Goal: Task Accomplishment & Management: Use online tool/utility

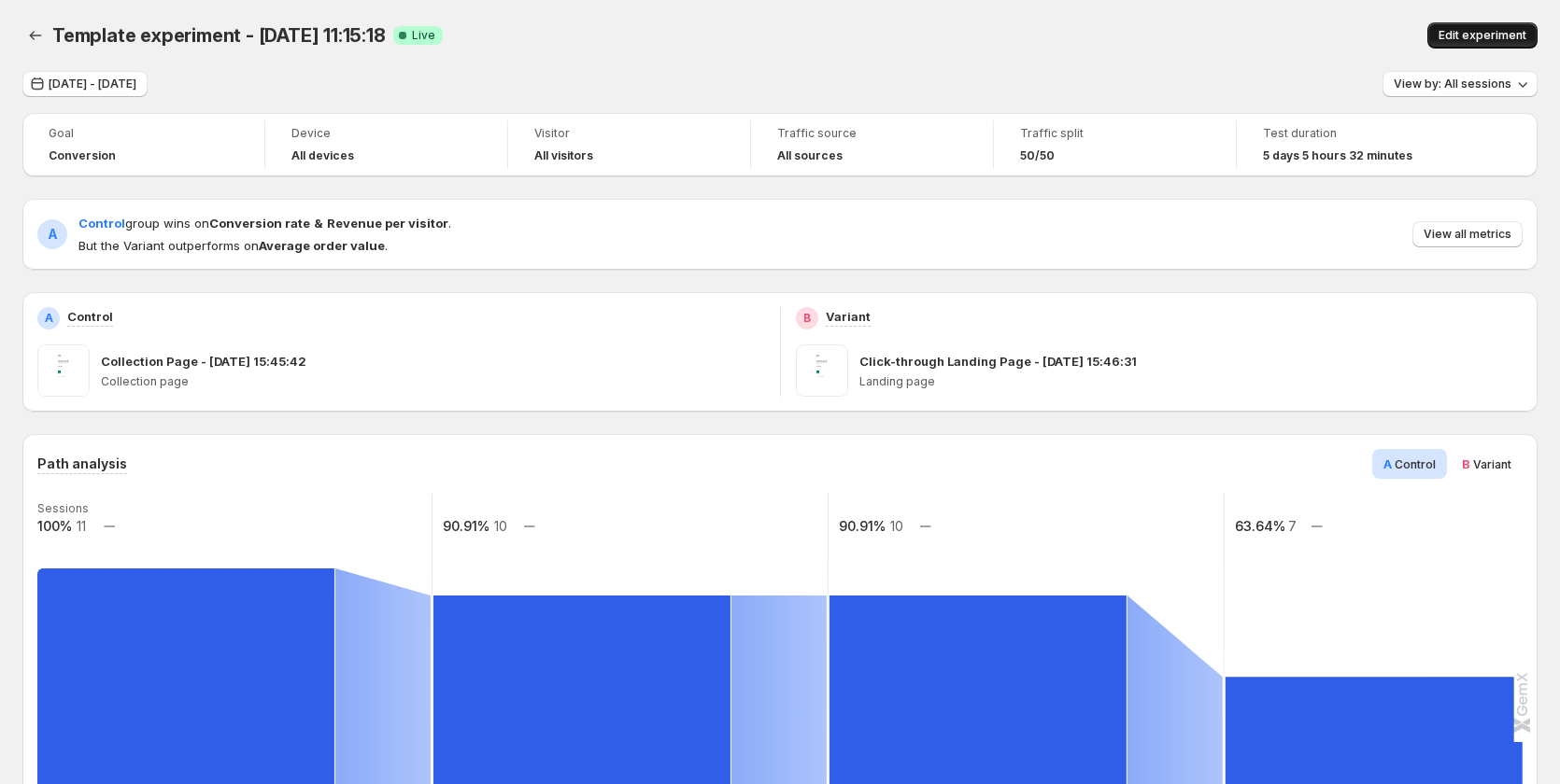
click at [1489, 32] on span "Edit experiment" at bounding box center [1482, 36] width 88 height 15
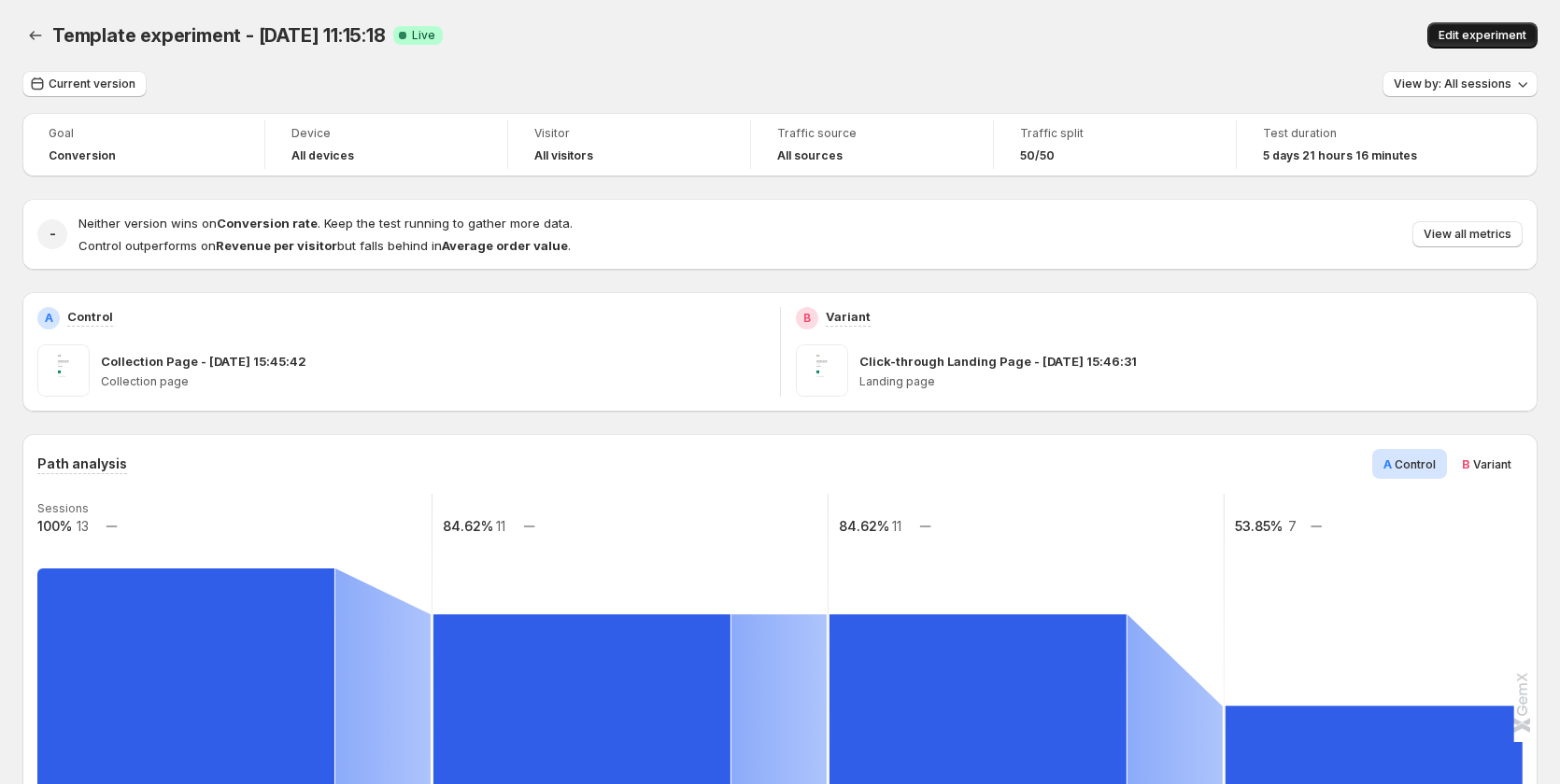
click at [1477, 39] on span "Edit experiment" at bounding box center [1482, 36] width 88 height 15
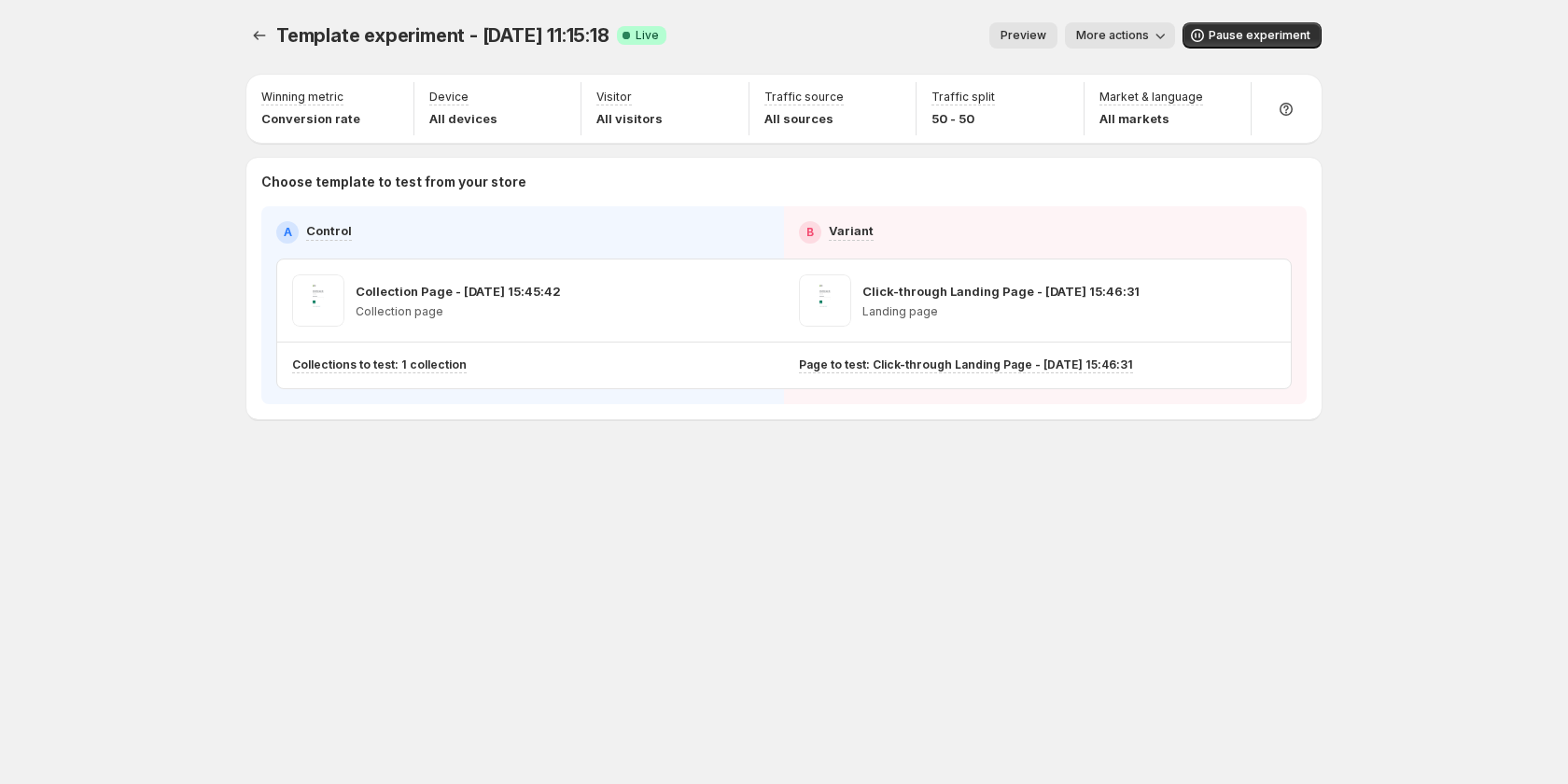
click at [1055, 36] on button "Preview" at bounding box center [1023, 35] width 68 height 26
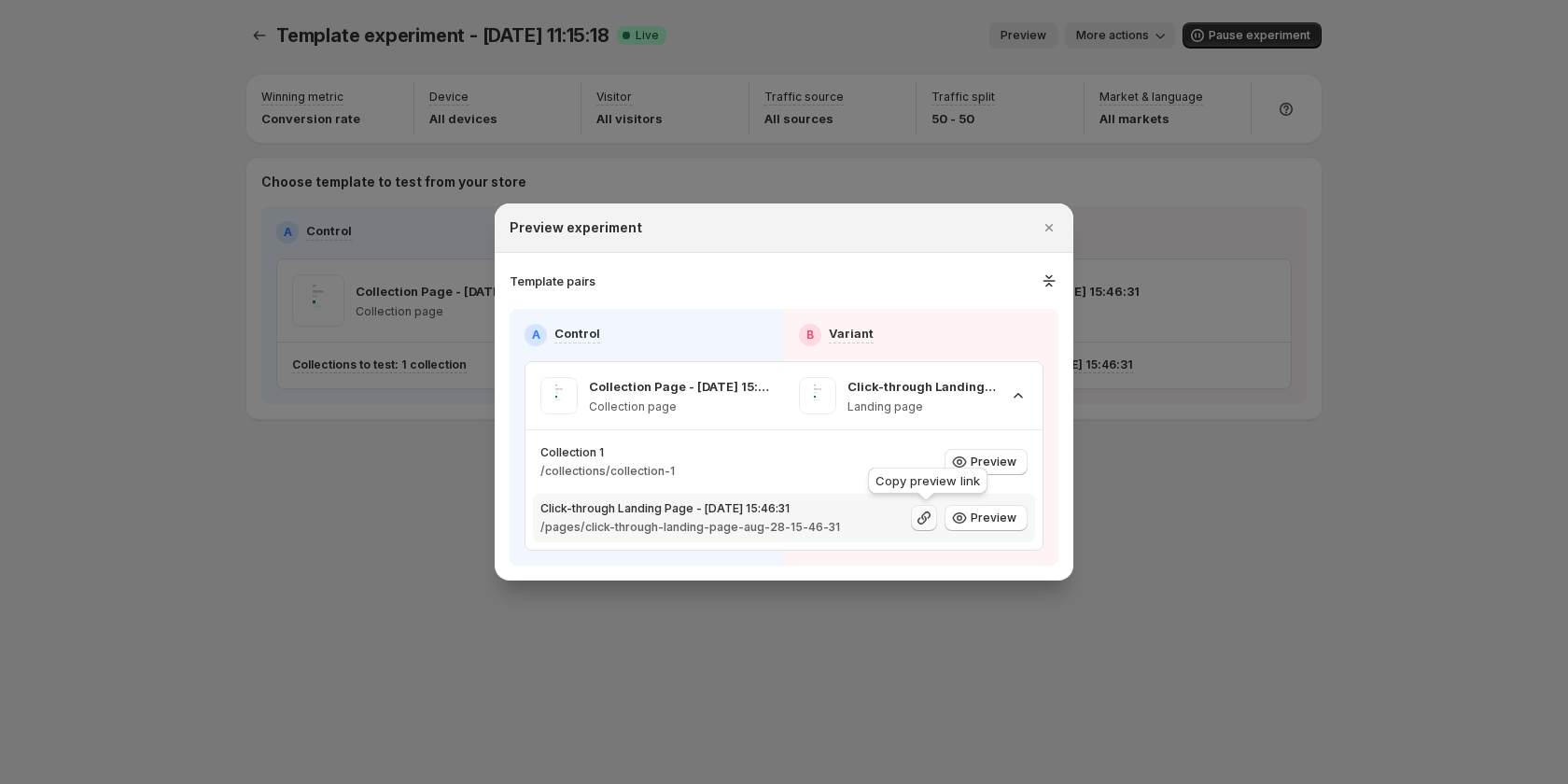
click at [925, 519] on icon ":r3u:" at bounding box center [924, 517] width 18 height 18
click at [969, 655] on div at bounding box center [784, 392] width 1568 height 784
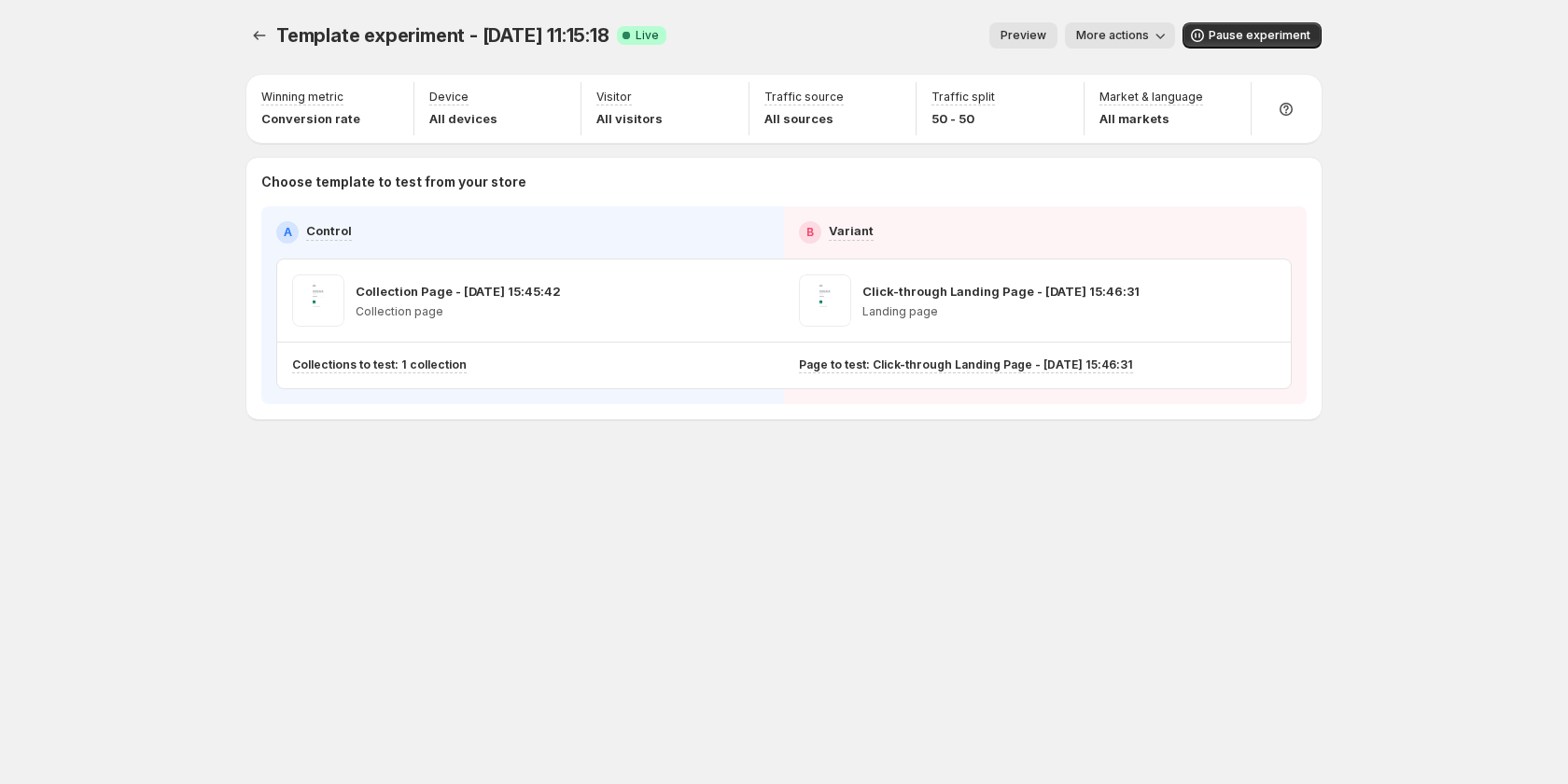
click at [1035, 37] on span "Preview" at bounding box center [1023, 36] width 45 height 15
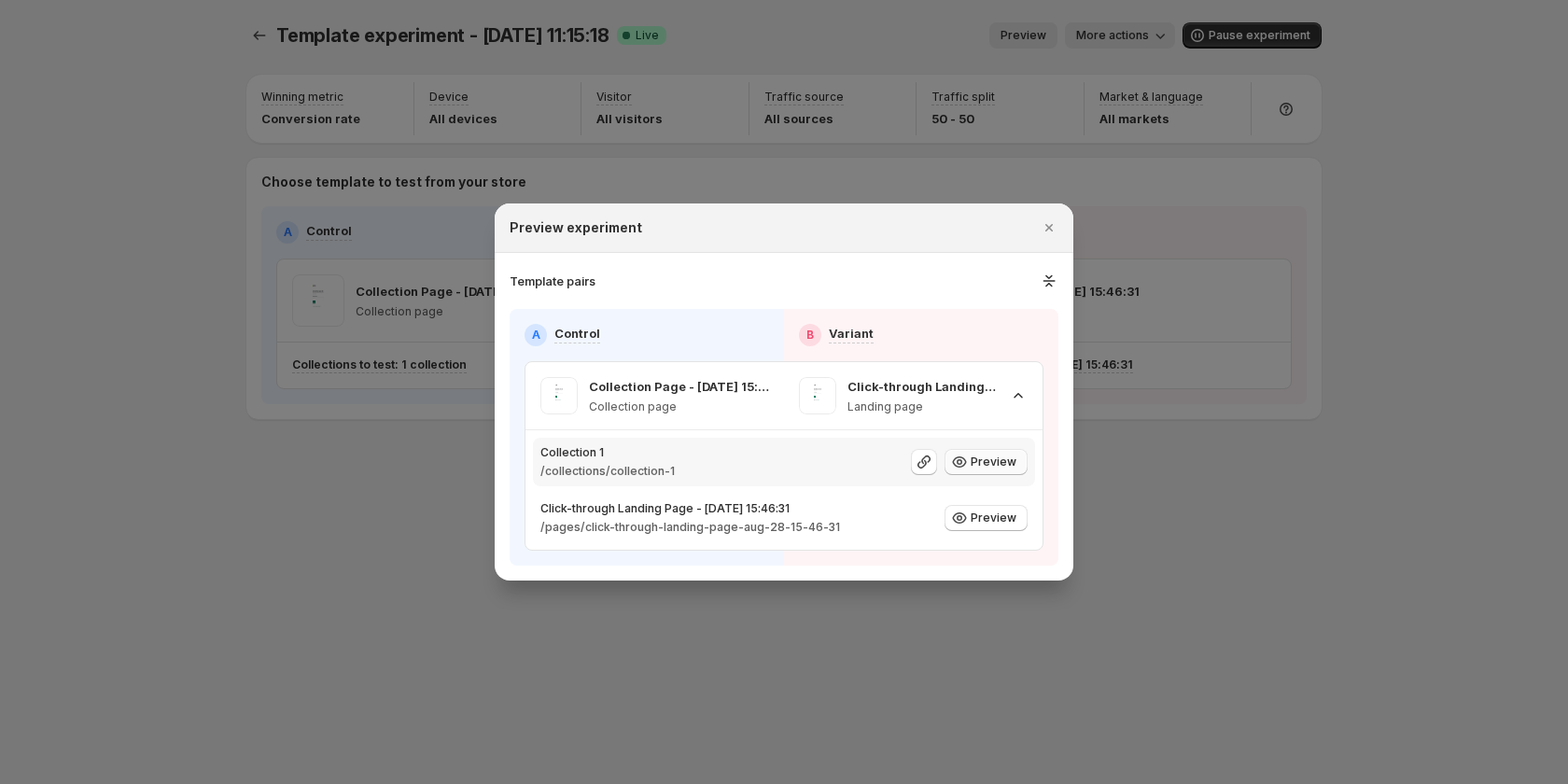
click at [983, 462] on span "Preview" at bounding box center [993, 462] width 45 height 15
click at [928, 464] on icon ":r5n:" at bounding box center [925, 462] width 13 height 13
click at [1026, 393] on icon ":r5n:" at bounding box center [1018, 395] width 18 height 18
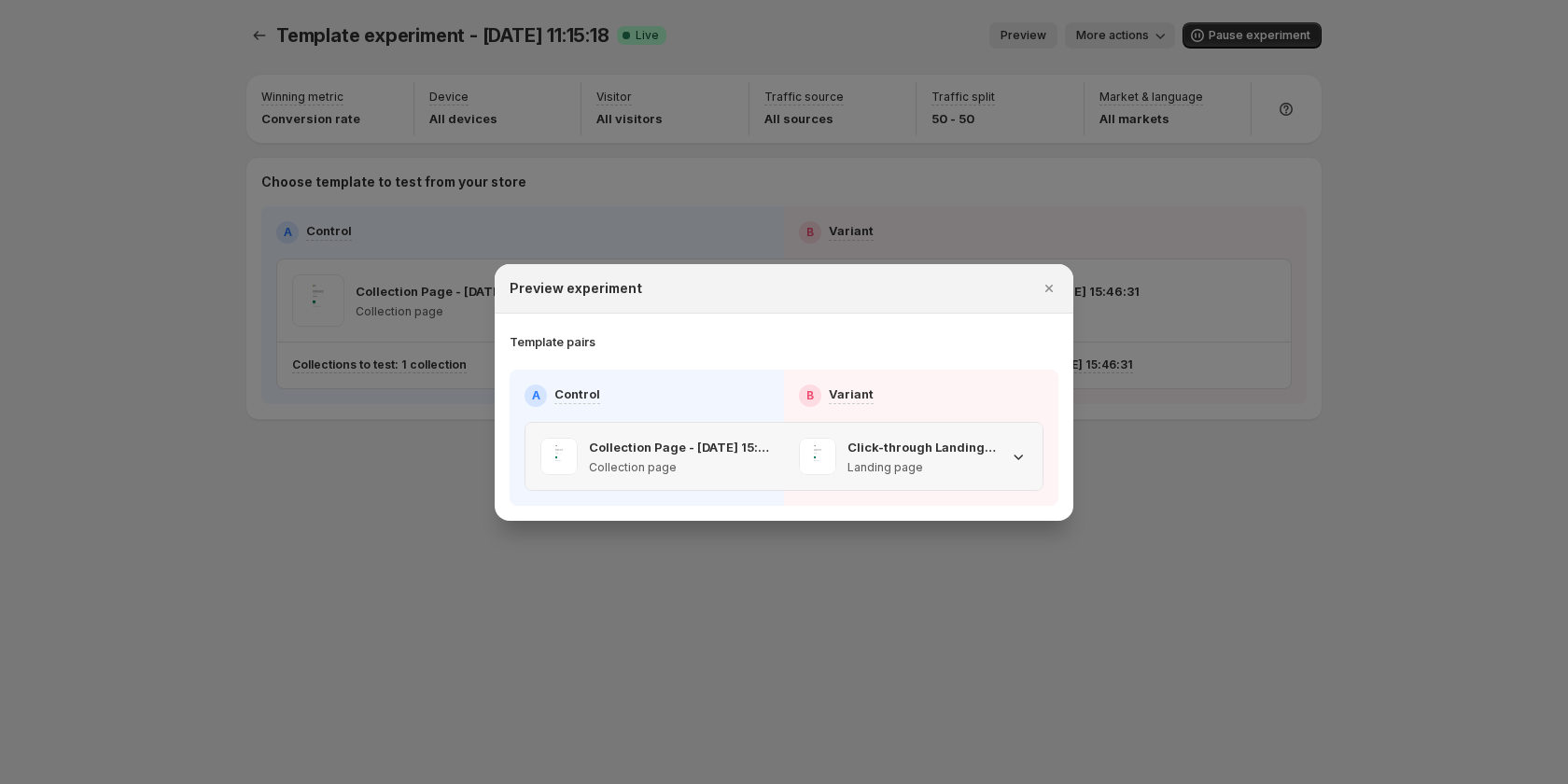
click at [1018, 453] on icon ":r5n:" at bounding box center [1018, 456] width 18 height 18
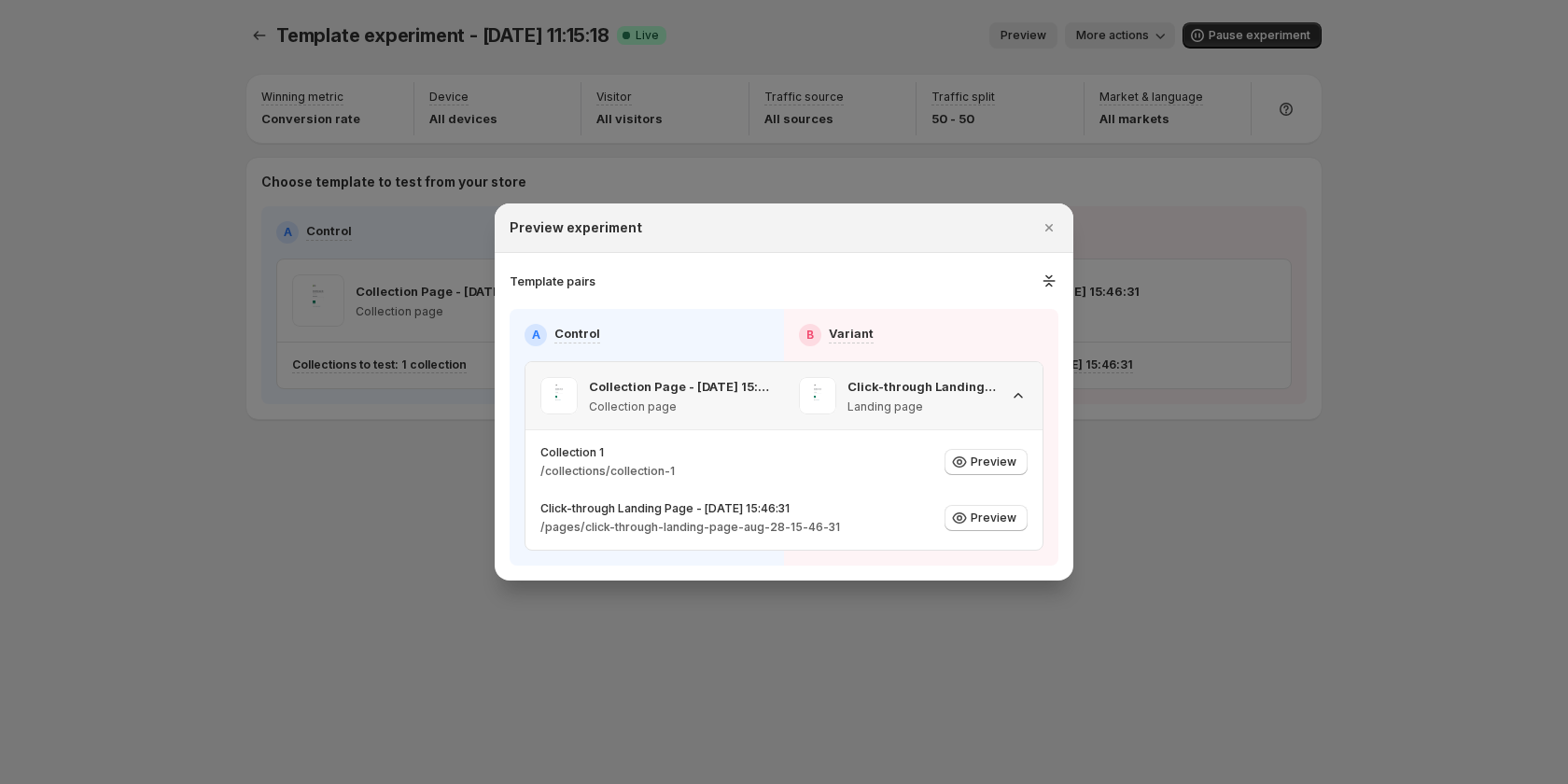
click at [1019, 389] on icon ":r5n:" at bounding box center [1018, 395] width 18 height 18
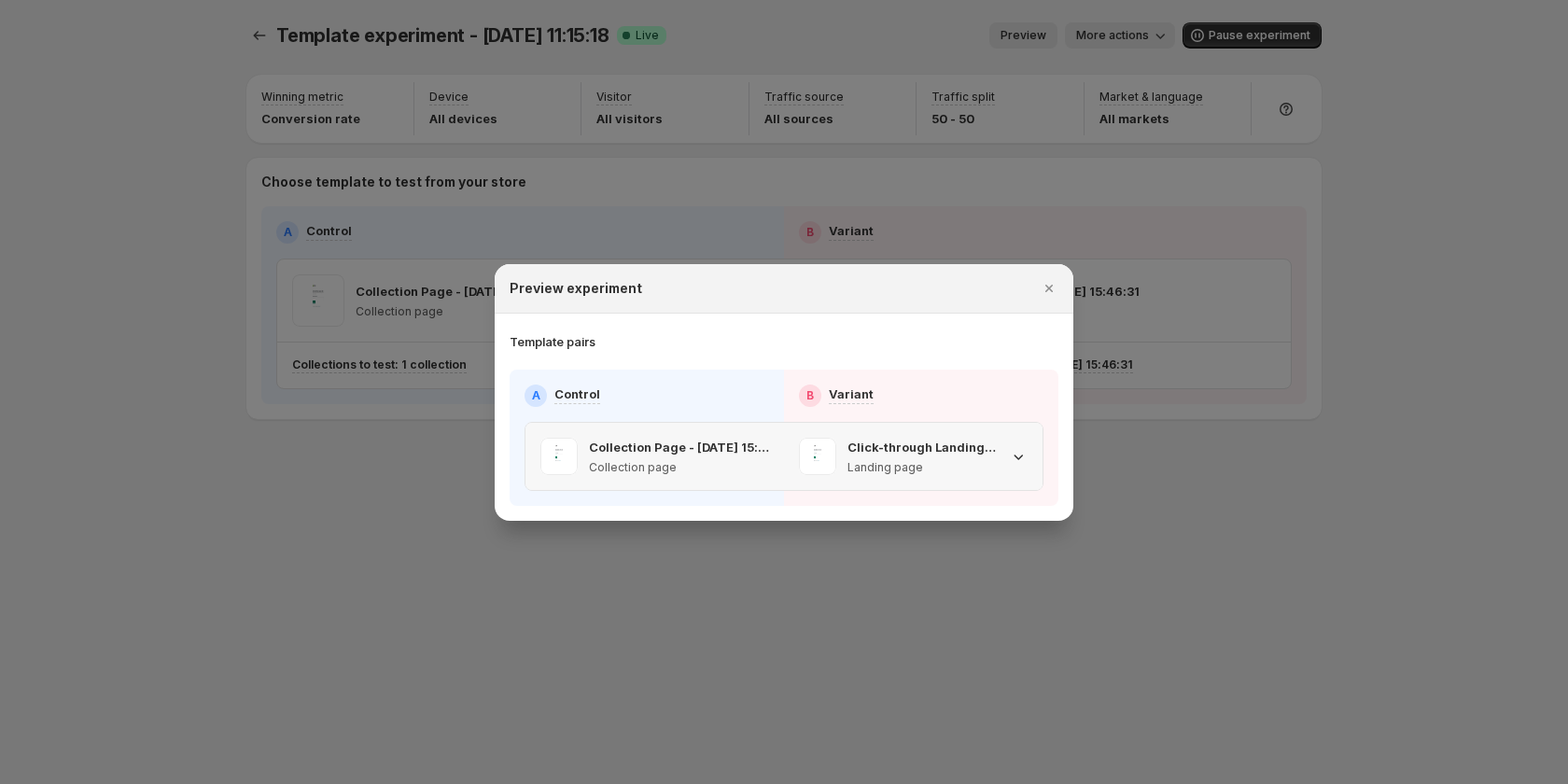
click at [1025, 457] on icon ":r5n:" at bounding box center [1018, 456] width 18 height 18
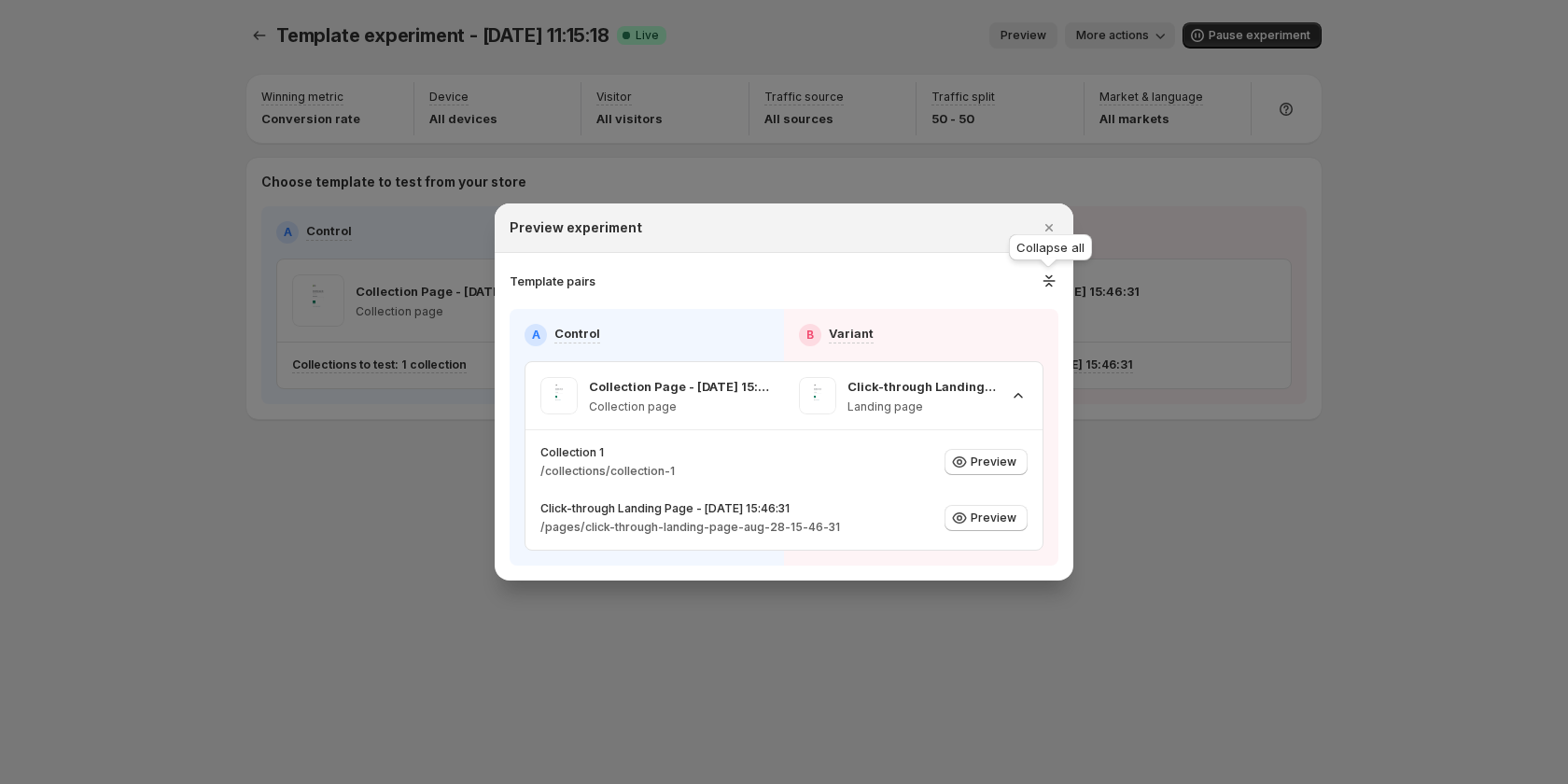
click at [1045, 287] on icon ":r5n:" at bounding box center [1050, 280] width 19 height 18
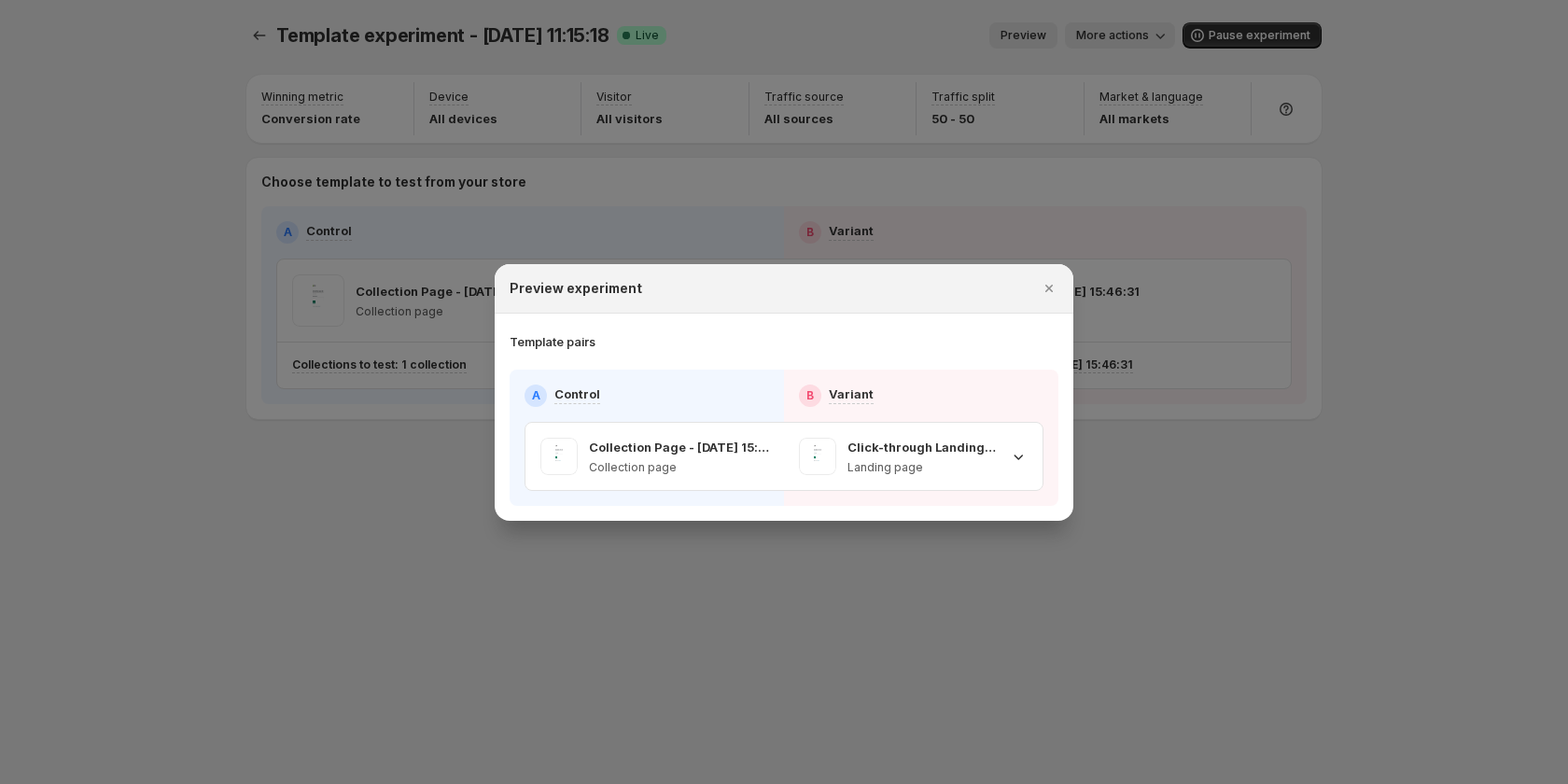
click at [1039, 359] on div "Template pairs A Control B Variant Collection Page - Aug 28, 15:45:42 Collectio…" at bounding box center [784, 419] width 549 height 173
click at [1012, 459] on icon ":r5n:" at bounding box center [1018, 456] width 18 height 18
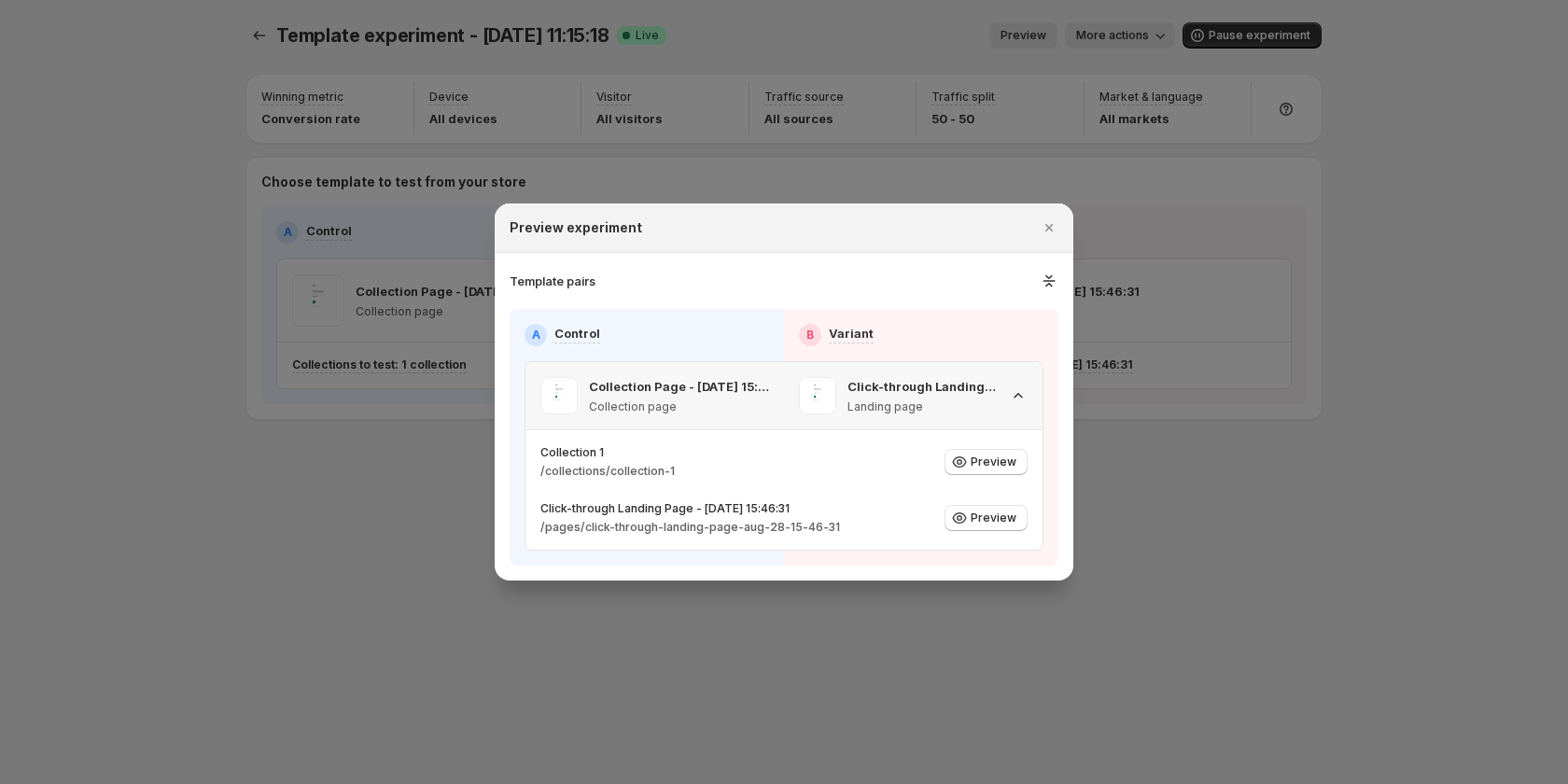
click at [657, 398] on div "Collection Page - Aug 28, 15:45:42 Collection page" at bounding box center [679, 396] width 180 height 38
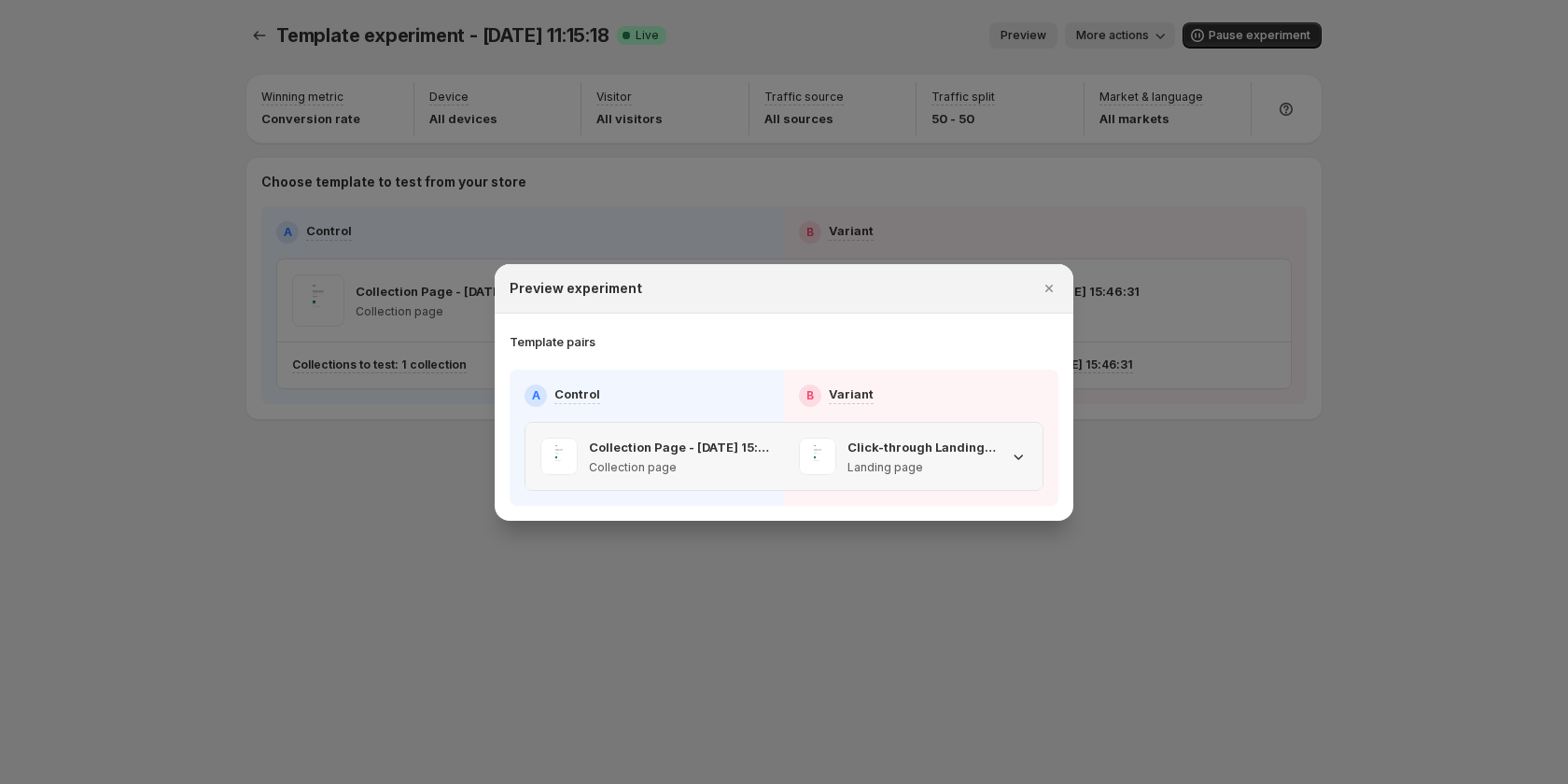
click at [671, 464] on p "Collection page" at bounding box center [679, 468] width 180 height 15
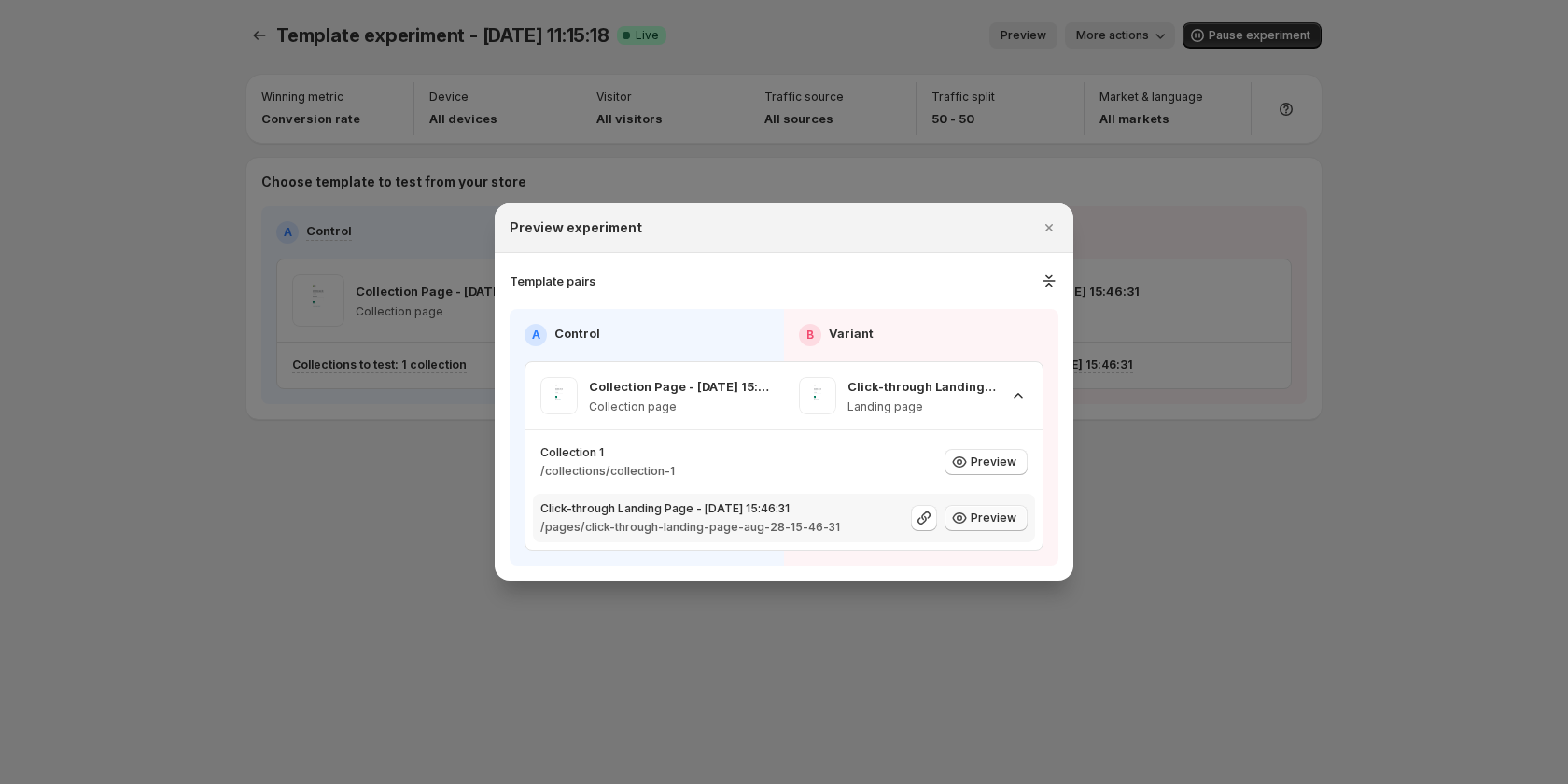
click at [1001, 514] on span "Preview" at bounding box center [993, 518] width 45 height 15
drag, startPoint x: 1351, startPoint y: 502, endPoint x: 1355, endPoint y: 492, distance: 10.8
click at [1355, 493] on div at bounding box center [784, 392] width 1568 height 784
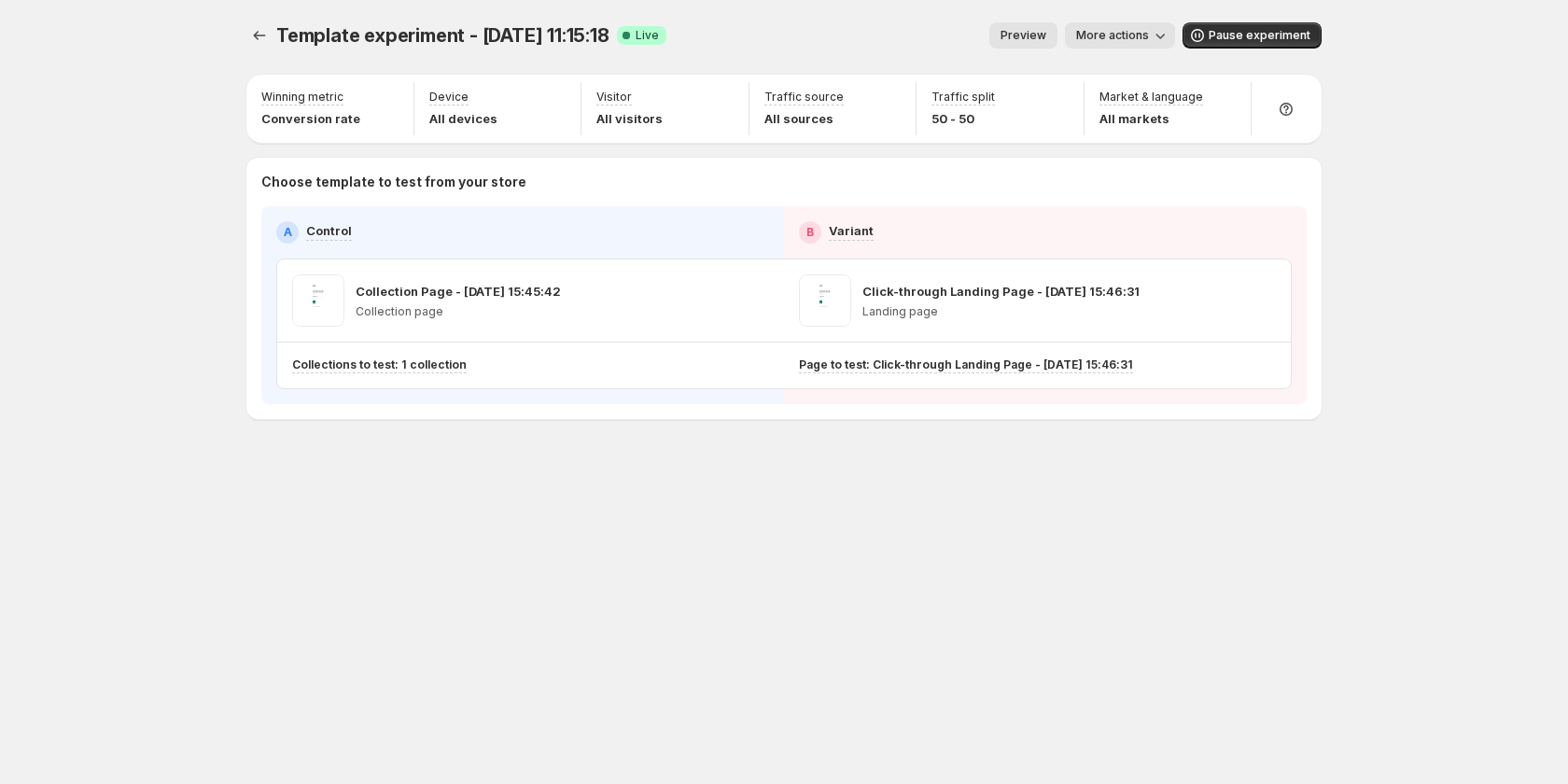
drag, startPoint x: 1137, startPoint y: 30, endPoint x: 1137, endPoint y: 43, distance: 13.0
click at [1137, 30] on span "More actions" at bounding box center [1113, 36] width 73 height 15
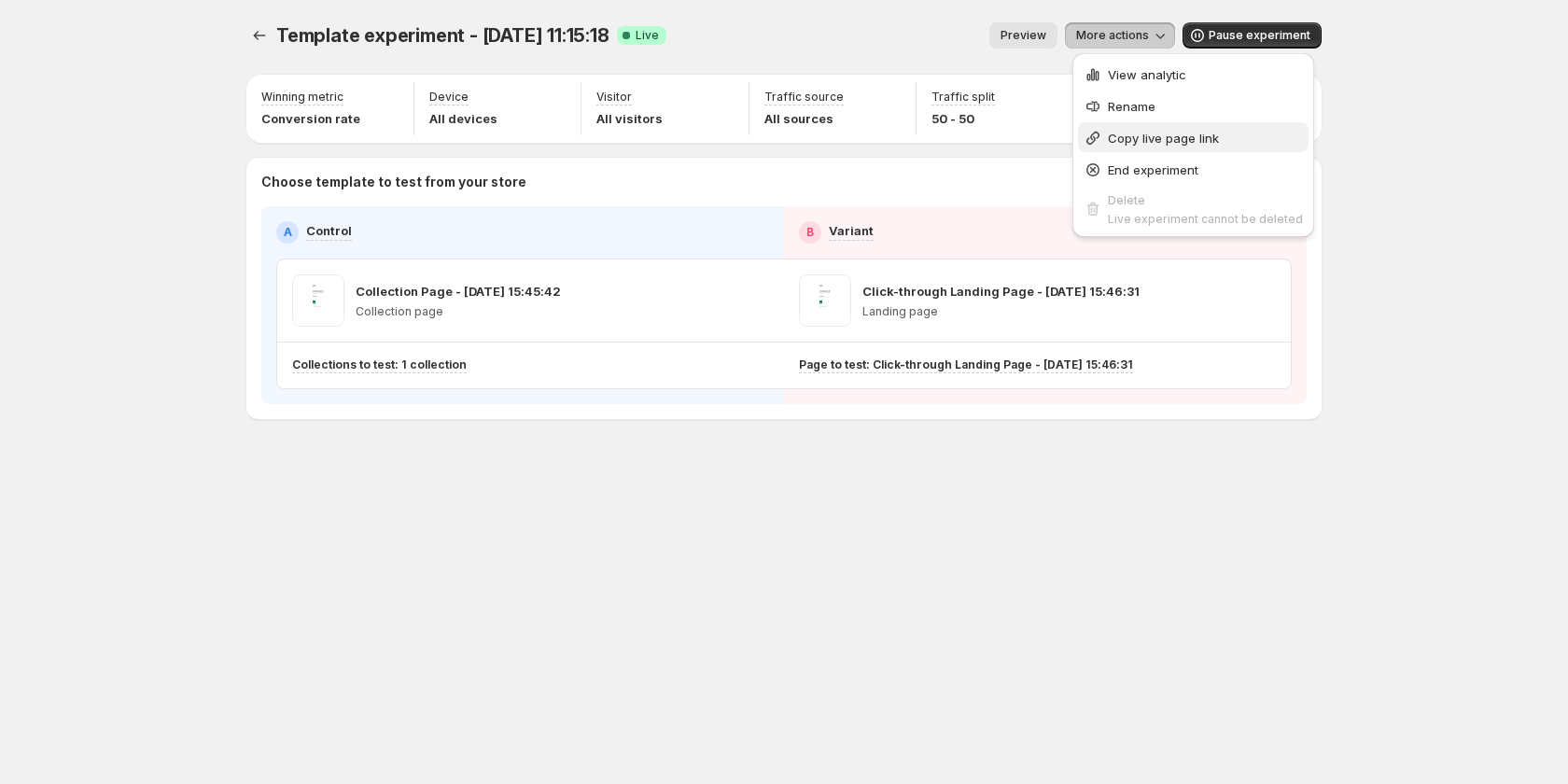
click at [1139, 142] on span "Copy live page link" at bounding box center [1163, 139] width 111 height 15
